Goal: Transaction & Acquisition: Subscribe to service/newsletter

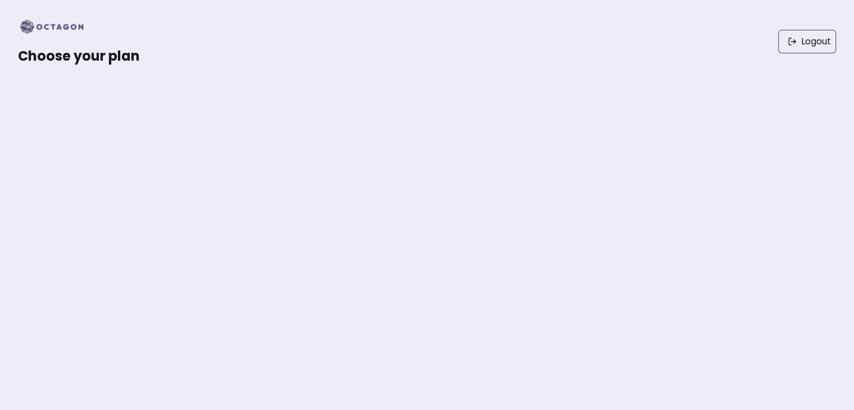
click at [83, 45] on div "Choose your plan" at bounding box center [79, 41] width 122 height 47
click at [85, 45] on div "Choose your plan" at bounding box center [79, 41] width 122 height 47
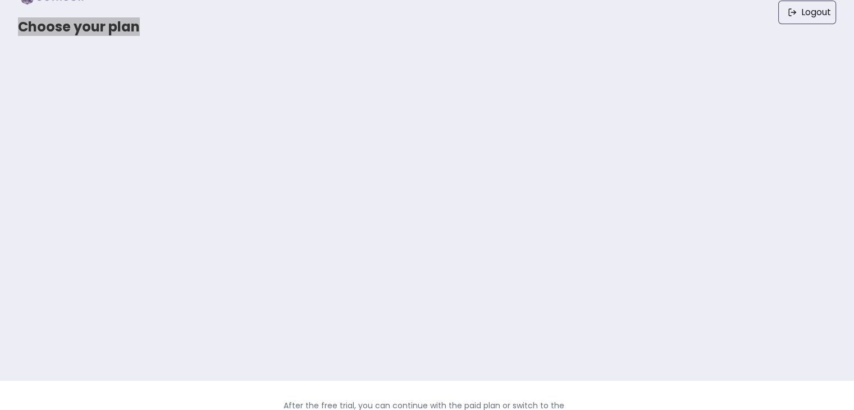
scroll to position [42, 0]
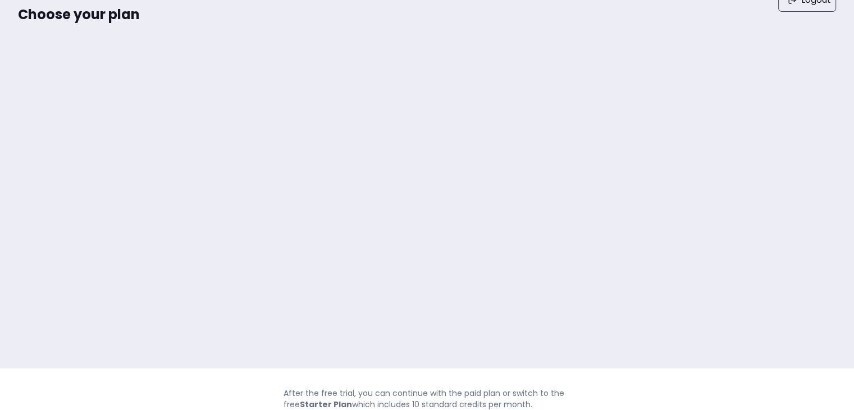
click at [346, 368] on html "Choose your plan Logout After the free trial, you can continue with the paid pl…" at bounding box center [427, 163] width 854 height 410
